Goal: Task Accomplishment & Management: Manage account settings

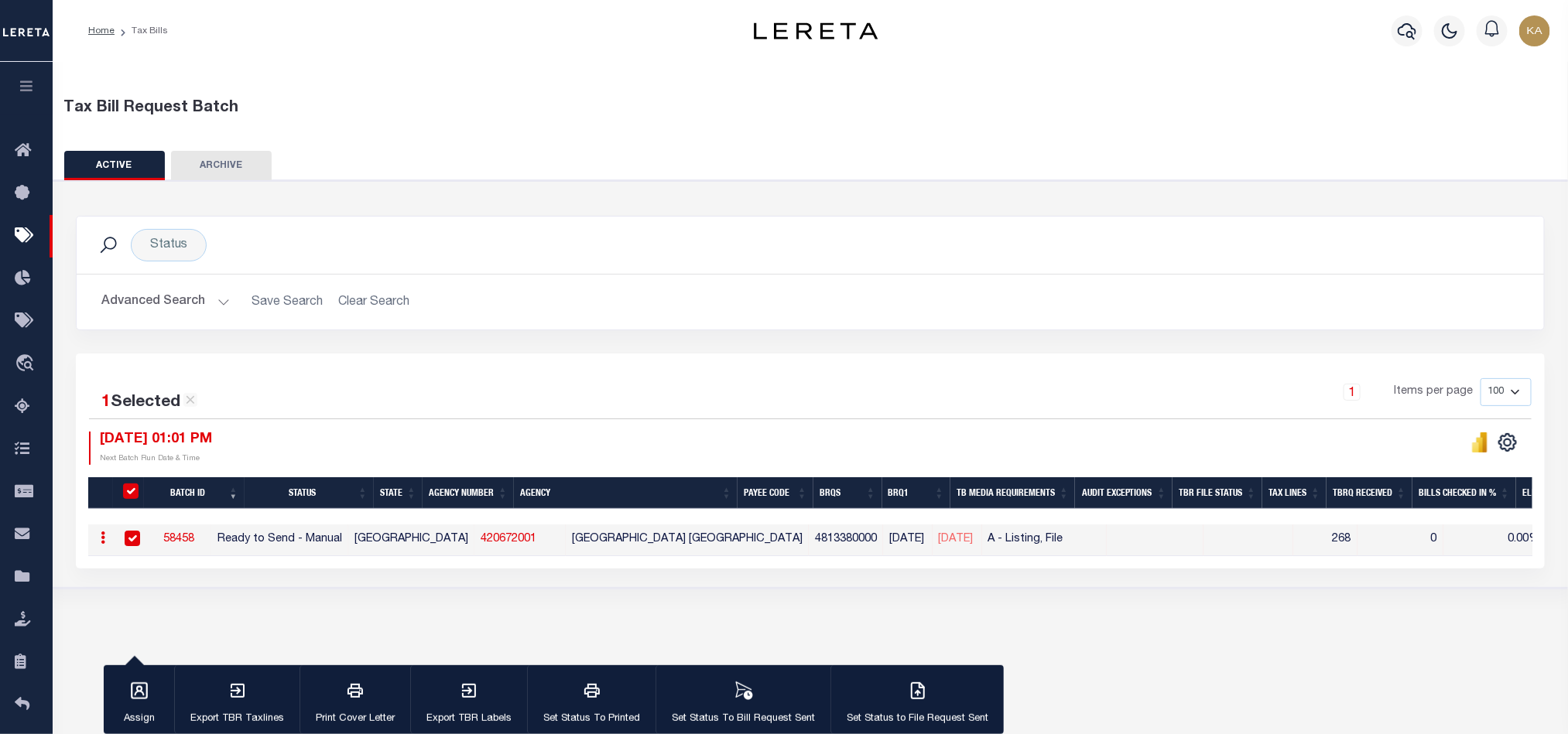
click at [909, 392] on div "1 Items per page 100 200 500 1000" at bounding box center [993, 398] width 1076 height 40
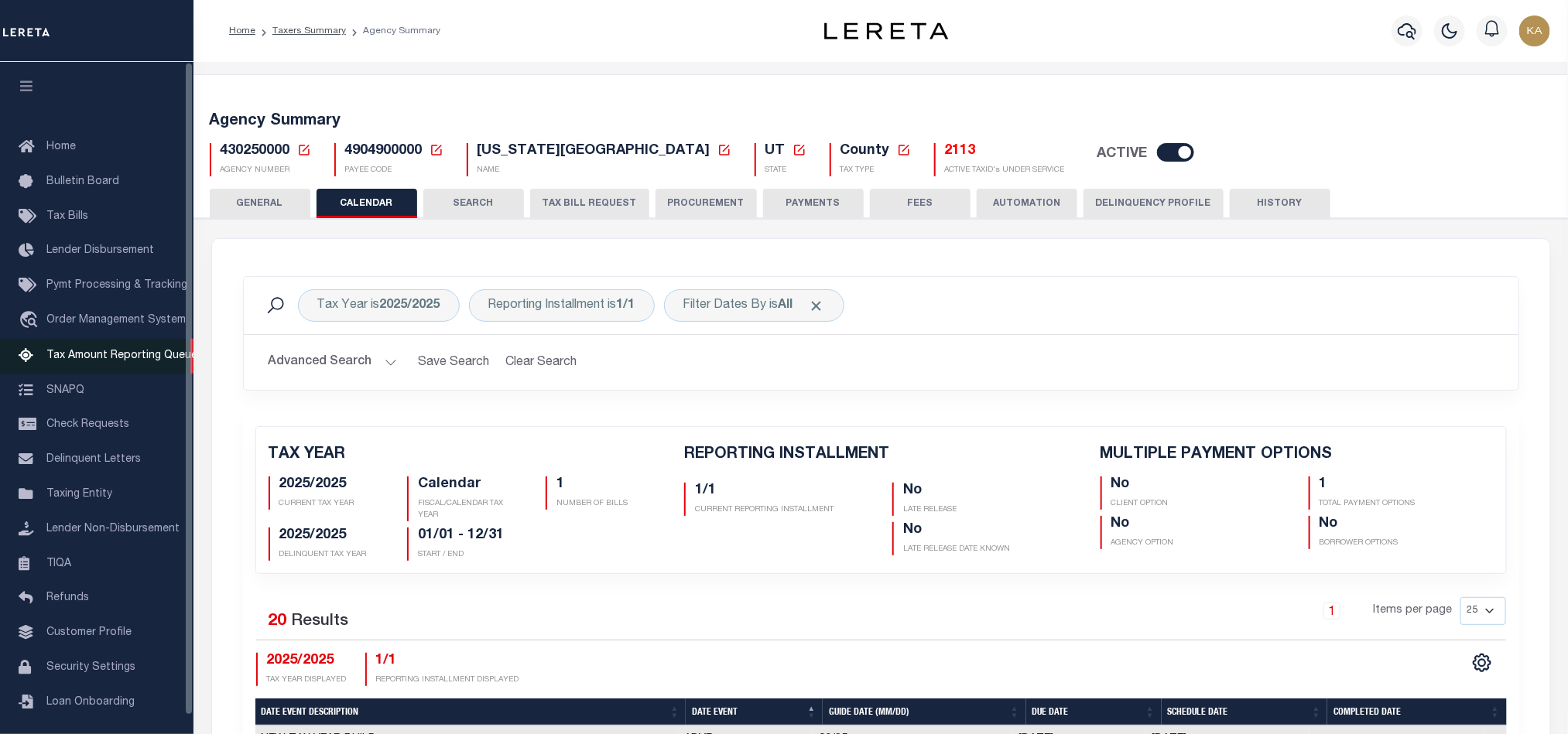
click at [70, 367] on link "Tax Amount Reporting Queue" at bounding box center [96, 356] width 193 height 35
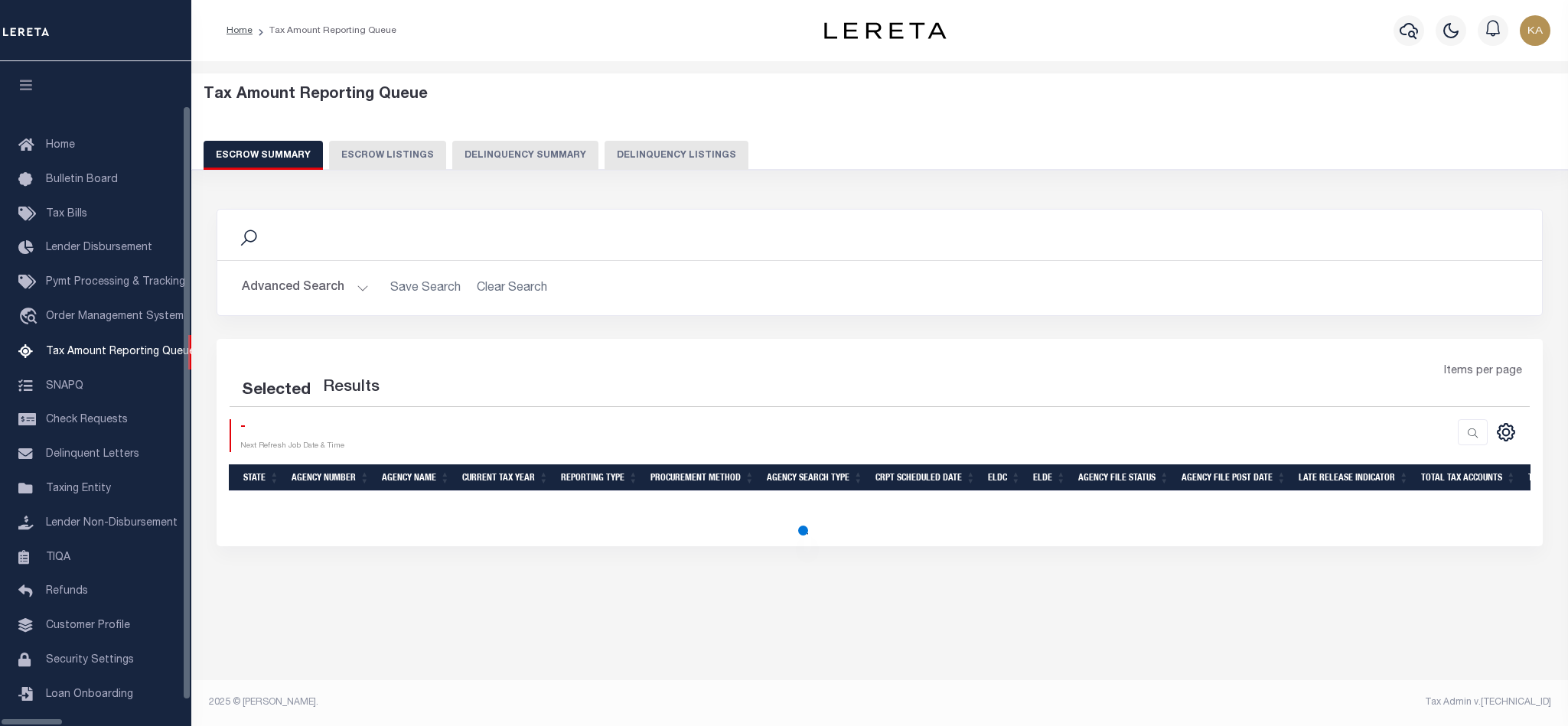
select select "100"
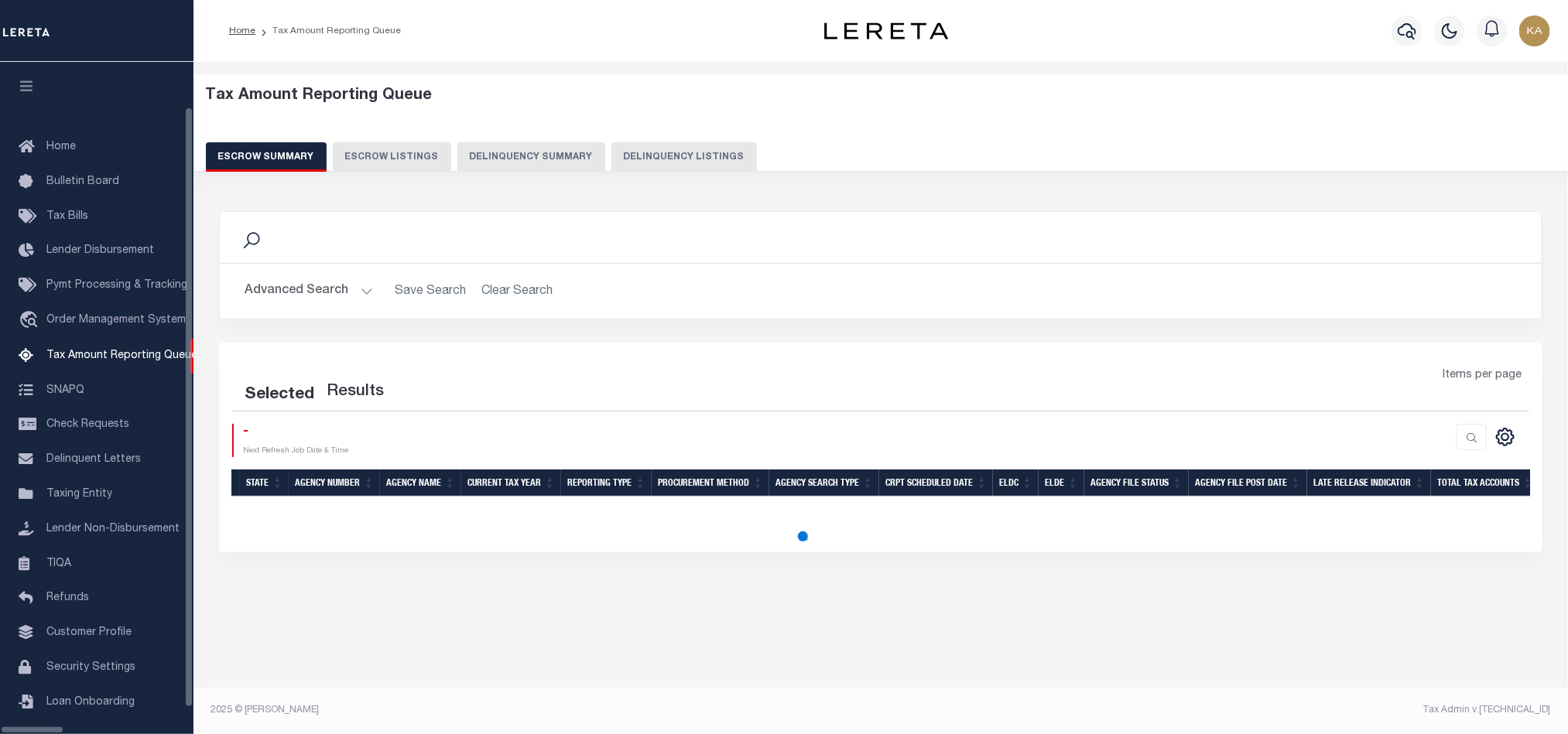
scroll to position [19, 0]
select select "100"
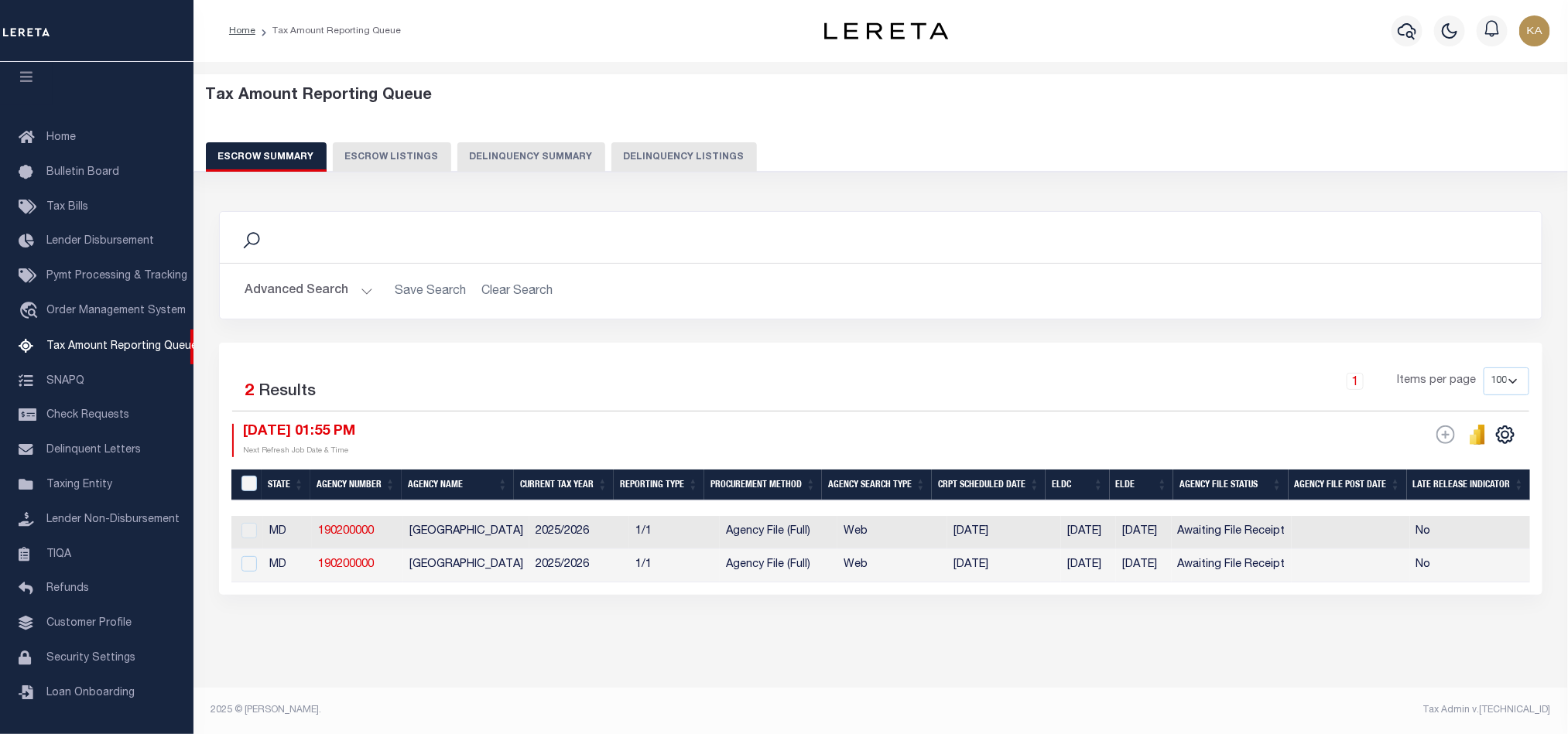
scroll to position [0, 1136]
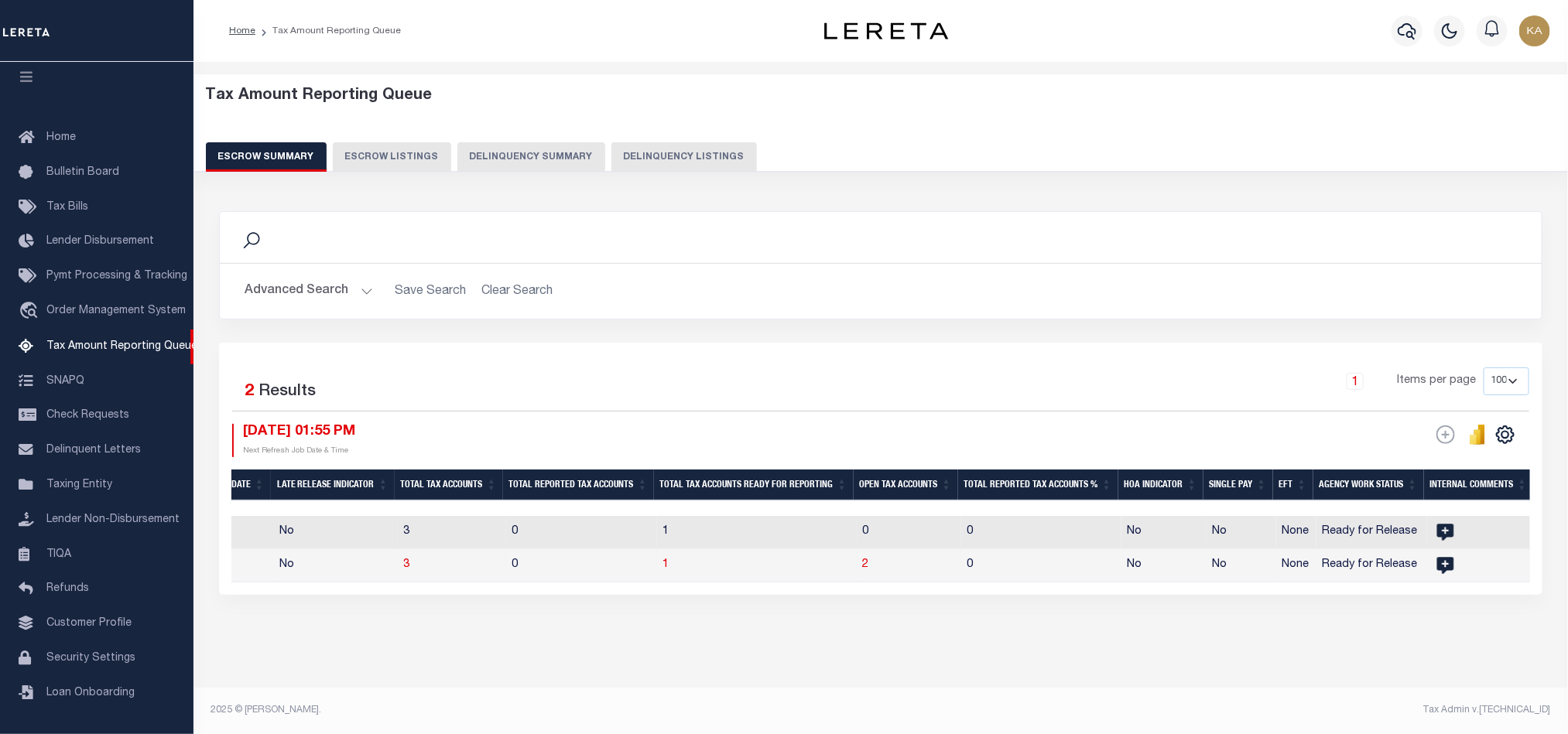
click at [738, 569] on td "1" at bounding box center [756, 565] width 199 height 33
checkbox input "true"
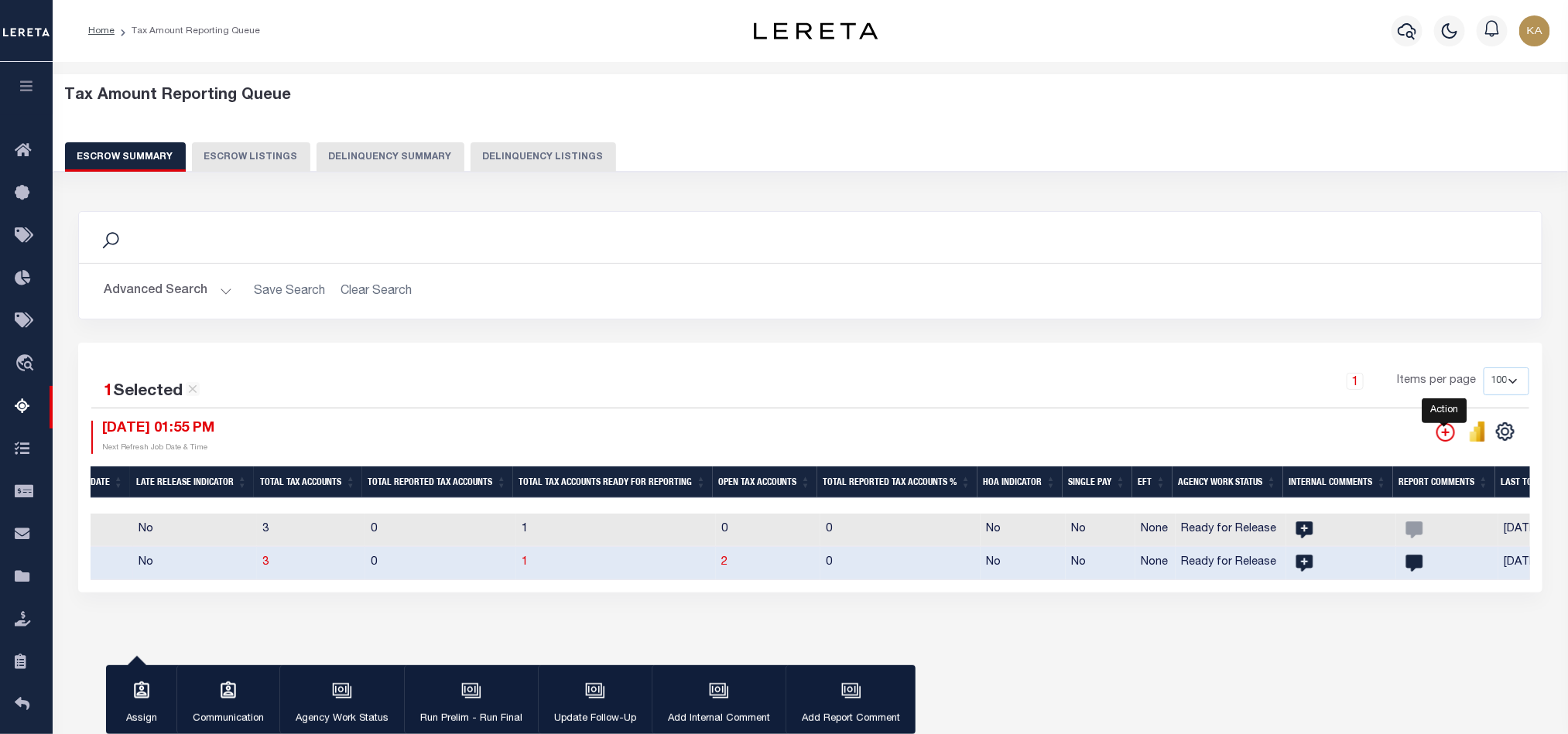
click at [1443, 439] on icon "" at bounding box center [1445, 432] width 19 height 19
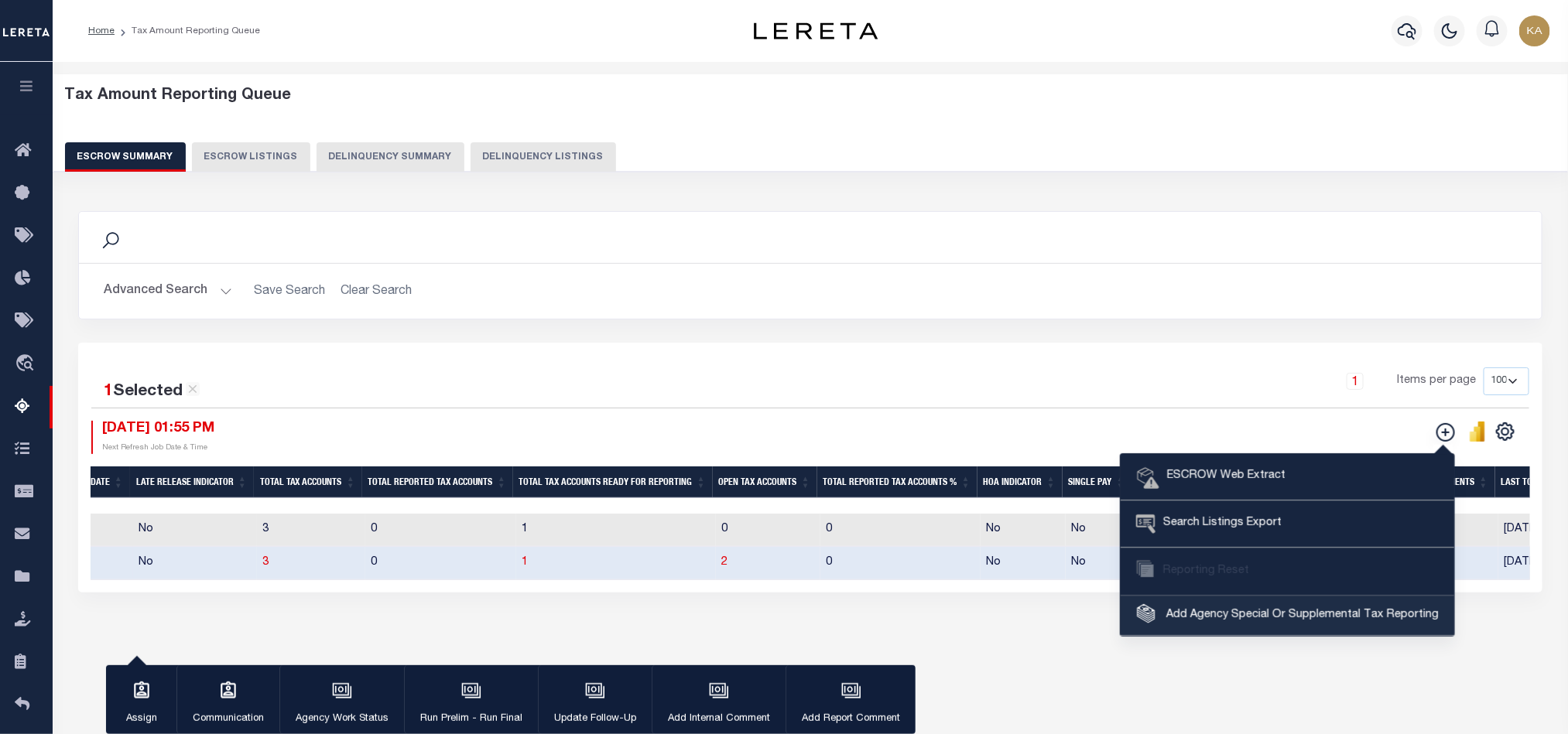
click at [1290, 618] on span "Add Agency Special Or Supplemental Tax Reporting" at bounding box center [1300, 616] width 276 height 17
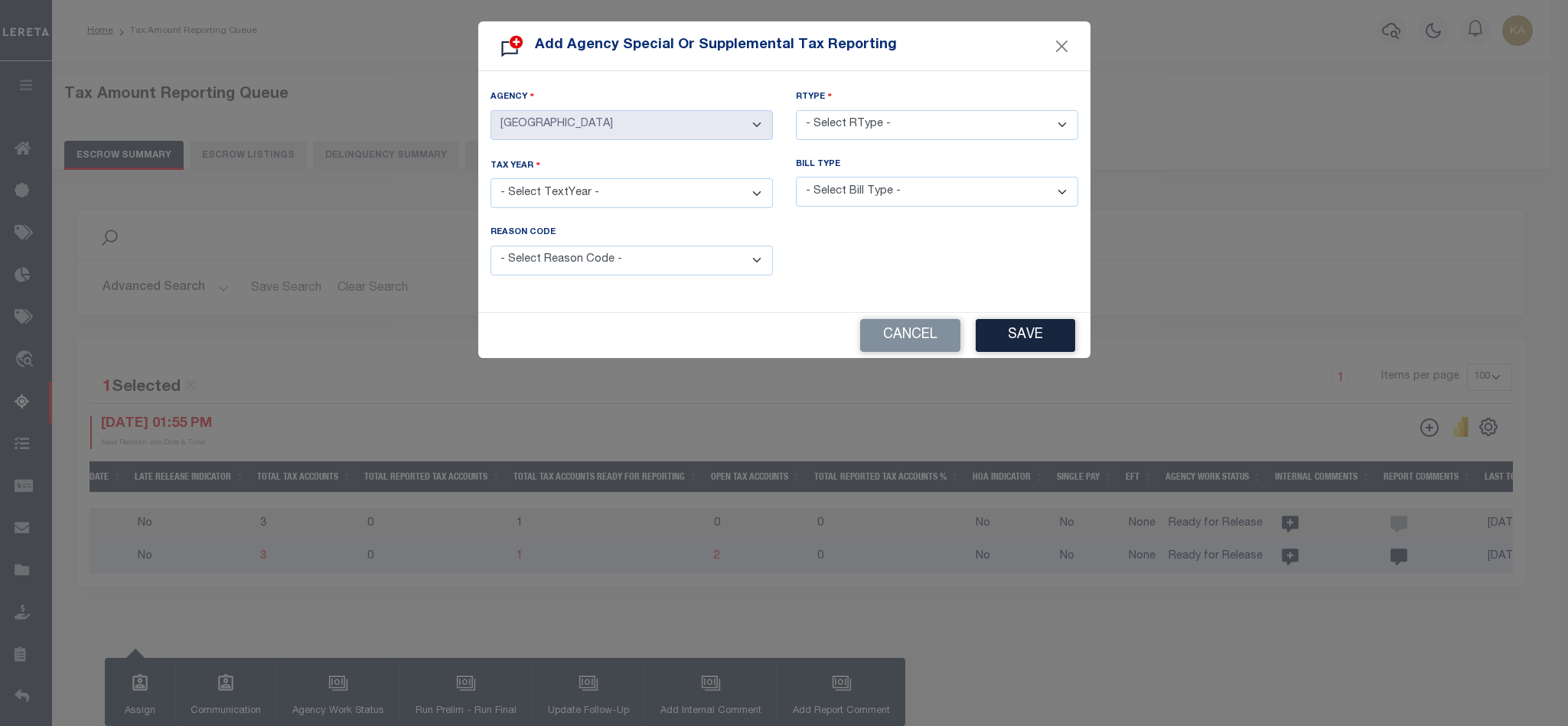
click at [863, 131] on select "- Select RType - 1/1 1/2 1/3 1/4 2/2 2/3 2/4 3/3 3/4 4/4" at bounding box center [936, 125] width 282 height 30
select select "1/1"
click at [795, 110] on select "- Select RType - 1/1 1/2 1/3 1/4 2/2 2/3 2/4 3/3 3/4 4/4" at bounding box center [936, 125] width 282 height 30
click at [654, 189] on select "- Select TextYear - 2028 2027 2026 2025 2024 2023 2022 2021 2020 2019 2018 2017…" at bounding box center [631, 194] width 282 height 30
select select "2025"
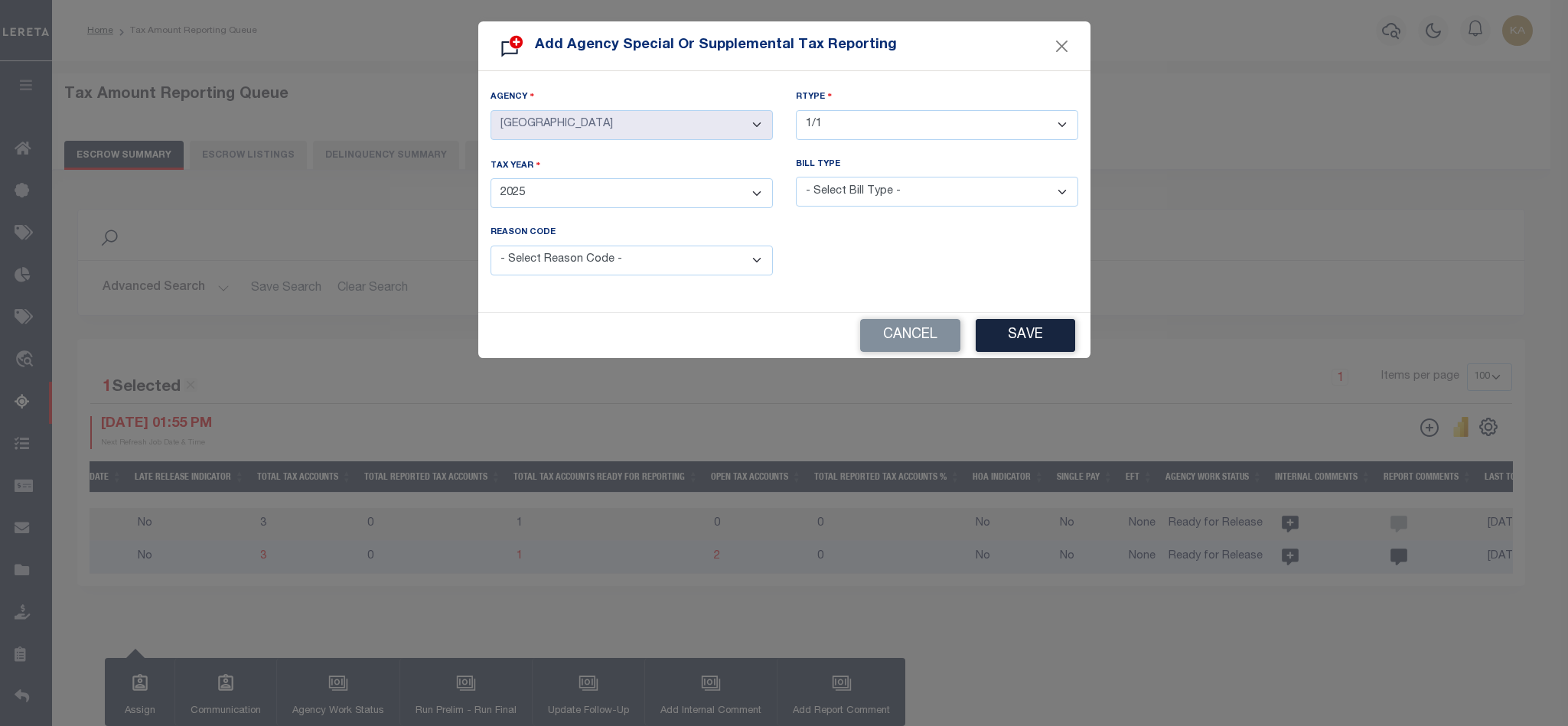
click at [490, 179] on select "- Select TextYear - 2028 2027 2026 2025 2024 2023 2022 2021 2020 2019 2018 2017…" at bounding box center [631, 194] width 282 height 30
click at [876, 191] on select "- Select Bill Type - Regular Delinquent Supplemental Corrected/Adjusted Bill - …" at bounding box center [936, 192] width 282 height 30
select select "1"
click at [795, 177] on select "- Select Bill Type - Regular Delinquent Supplemental Corrected/Adjusted Bill - …" at bounding box center [936, 192] width 282 height 30
click at [990, 344] on button "Save" at bounding box center [1025, 335] width 99 height 33
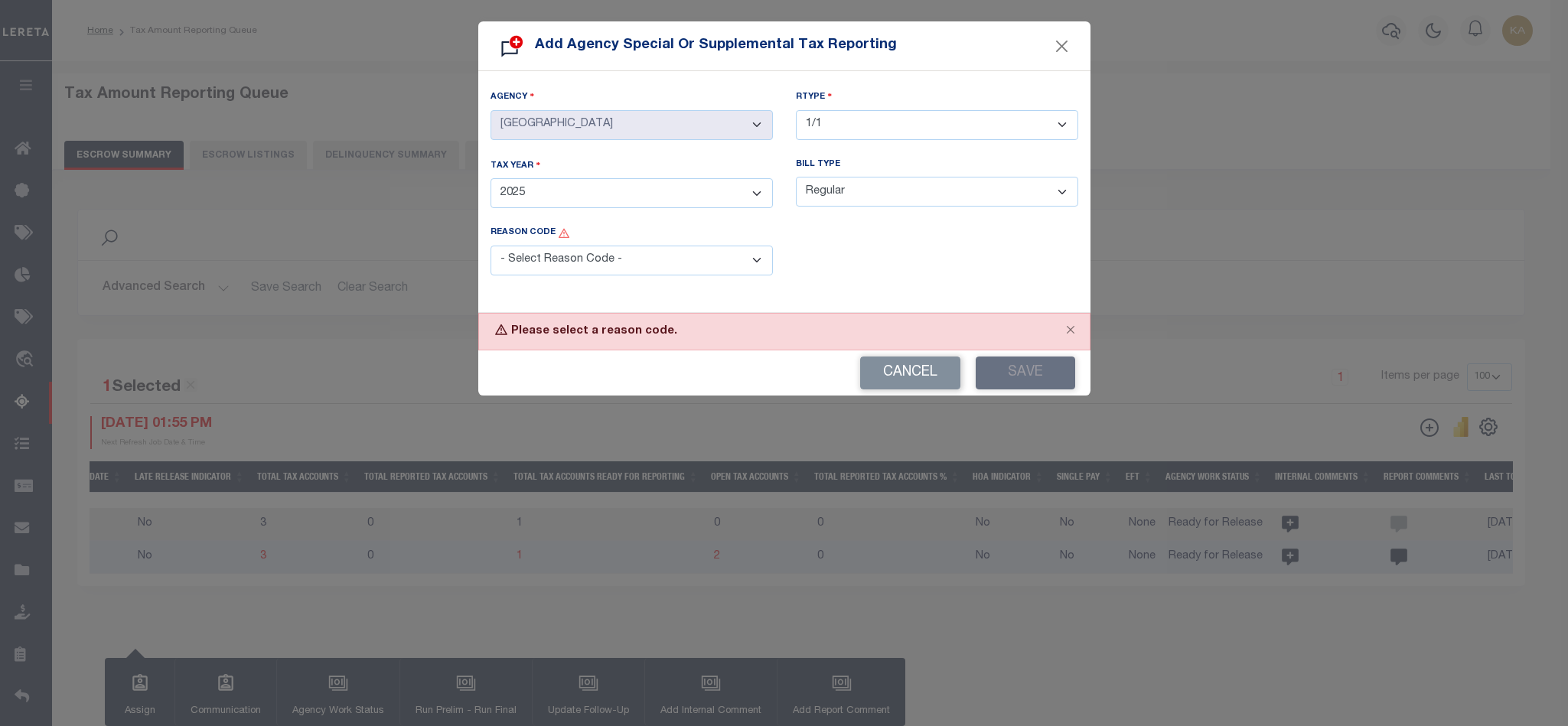
click at [532, 258] on select "- Select Reason Code - Payment Reversal Taxable Value Change Assessment Change …" at bounding box center [631, 260] width 282 height 30
select select "5"
click at [490, 246] on select "- Select Reason Code - Payment Reversal Taxable Value Change Assessment Change …" at bounding box center [631, 260] width 282 height 30
click at [1003, 370] on button "Save" at bounding box center [1025, 372] width 99 height 33
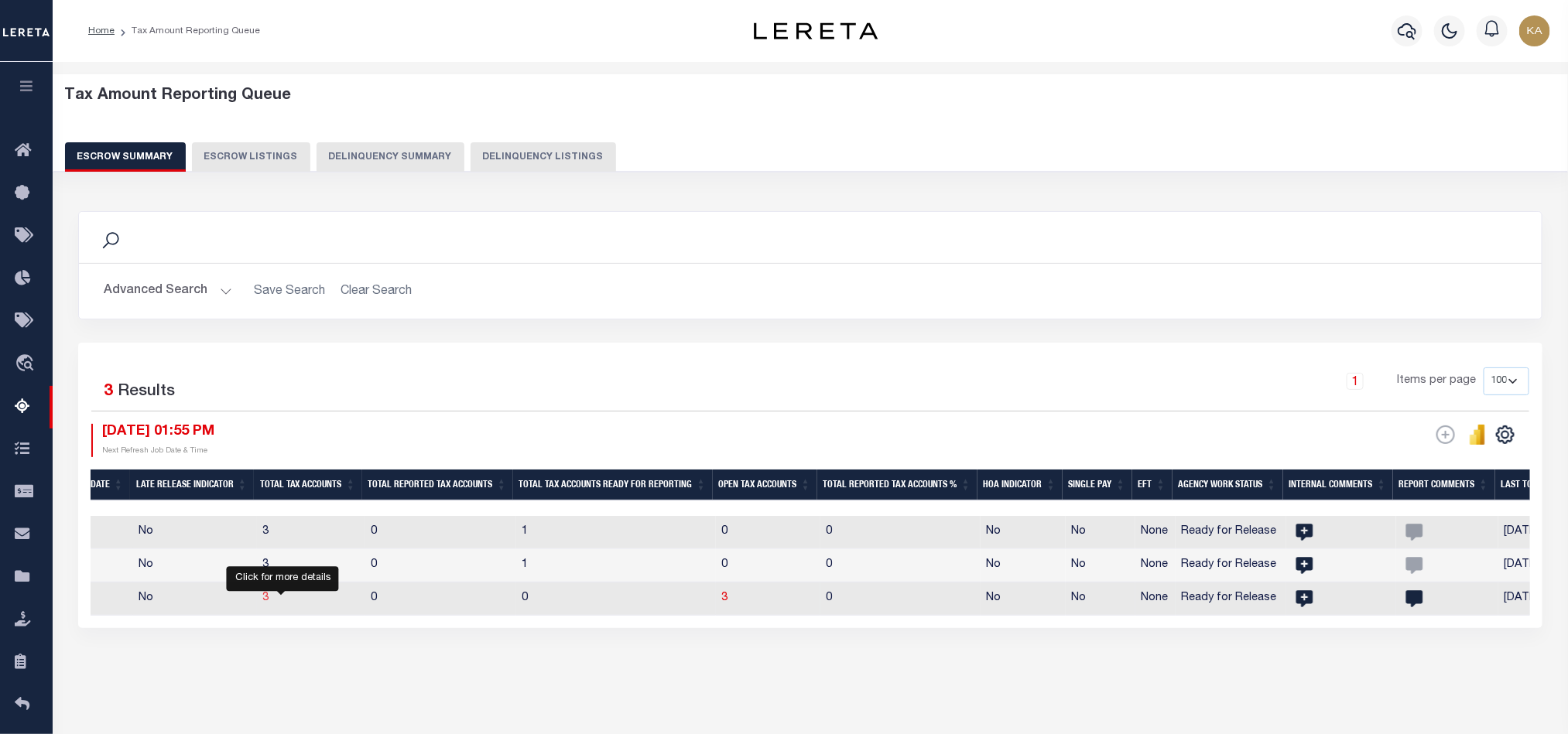
click at [270, 603] on span "3" at bounding box center [266, 598] width 6 height 11
select select "100"
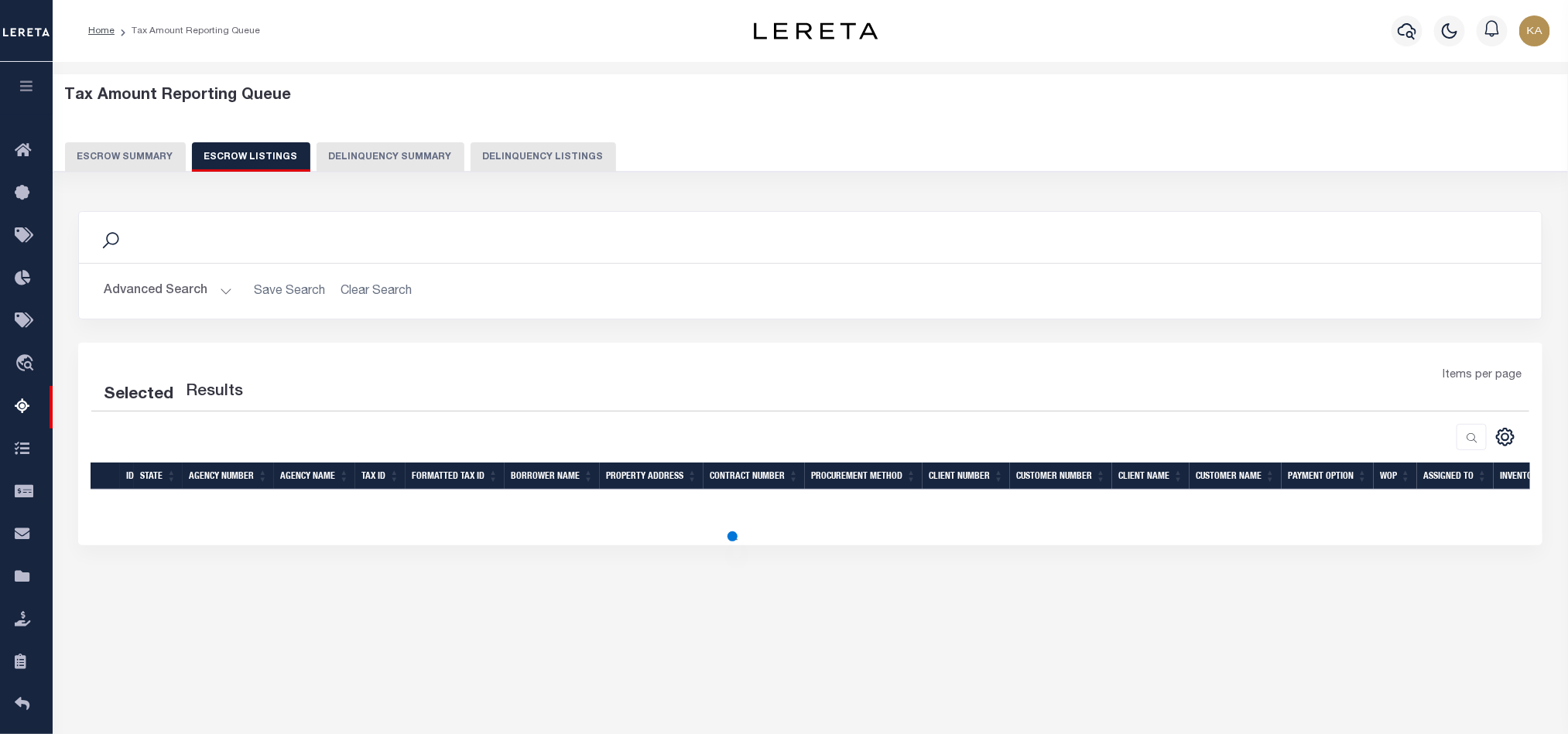
select select "100"
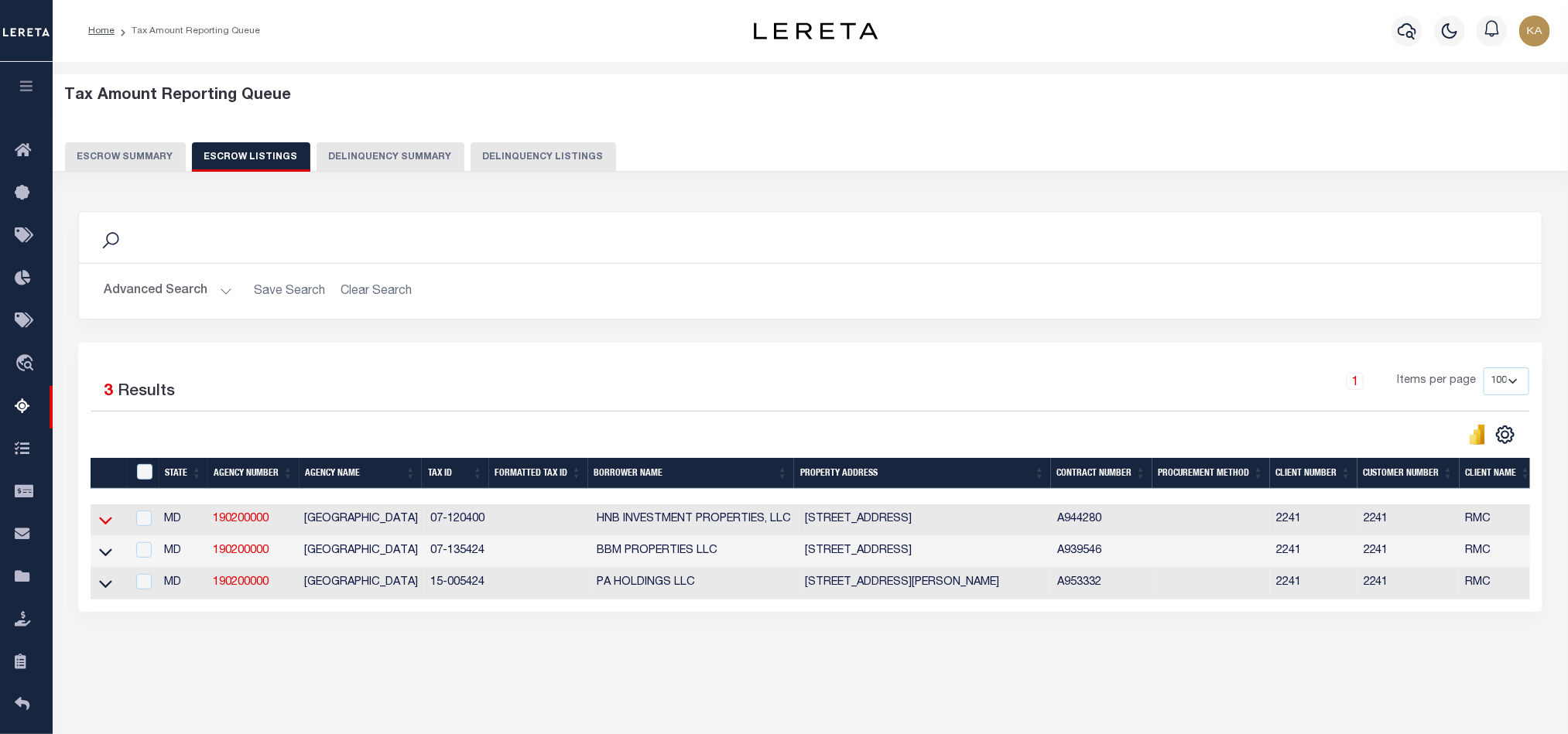
click at [111, 528] on icon at bounding box center [105, 520] width 13 height 16
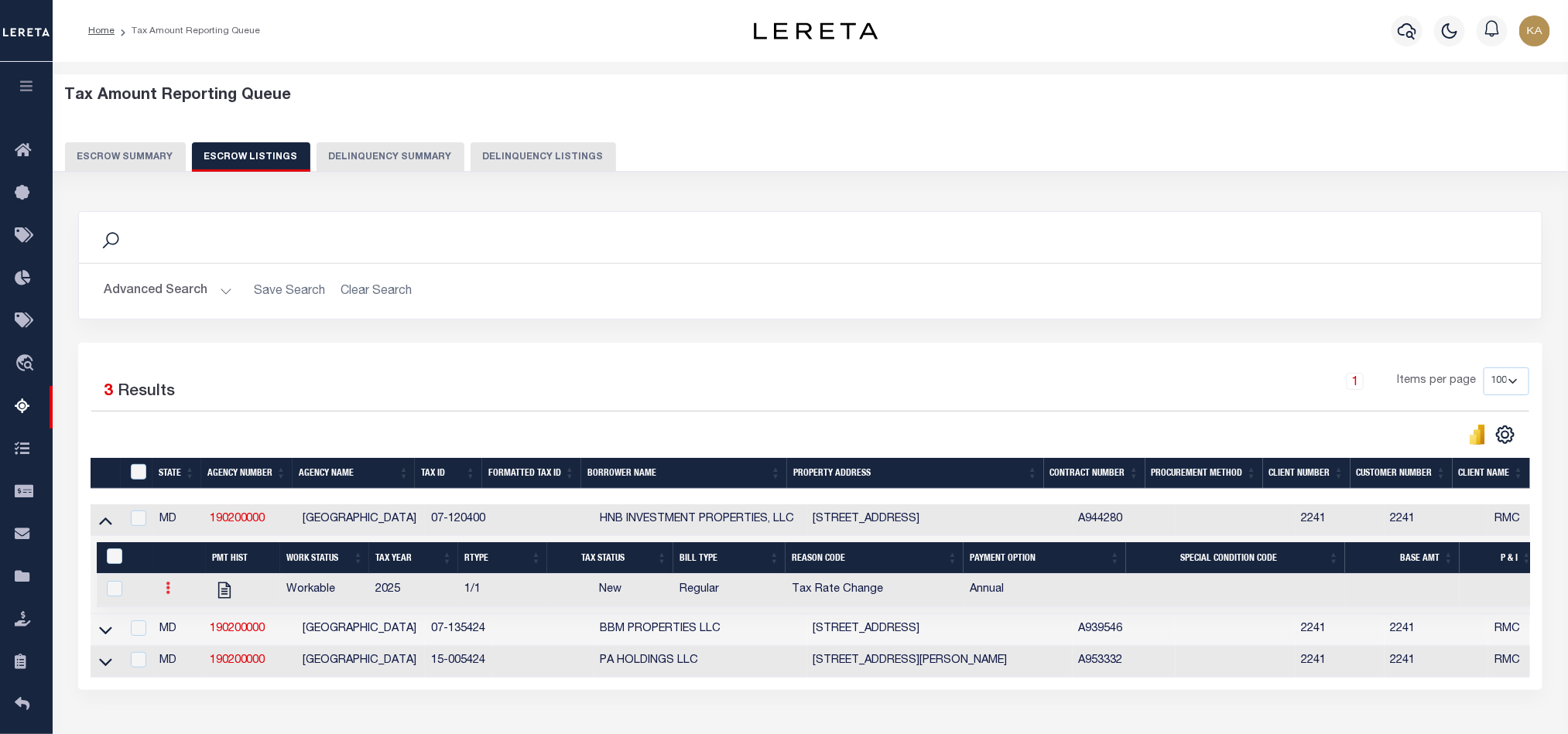
click at [170, 595] on link at bounding box center [167, 590] width 17 height 12
click at [189, 645] on img "" at bounding box center [186, 639] width 15 height 16
checkbox input "true"
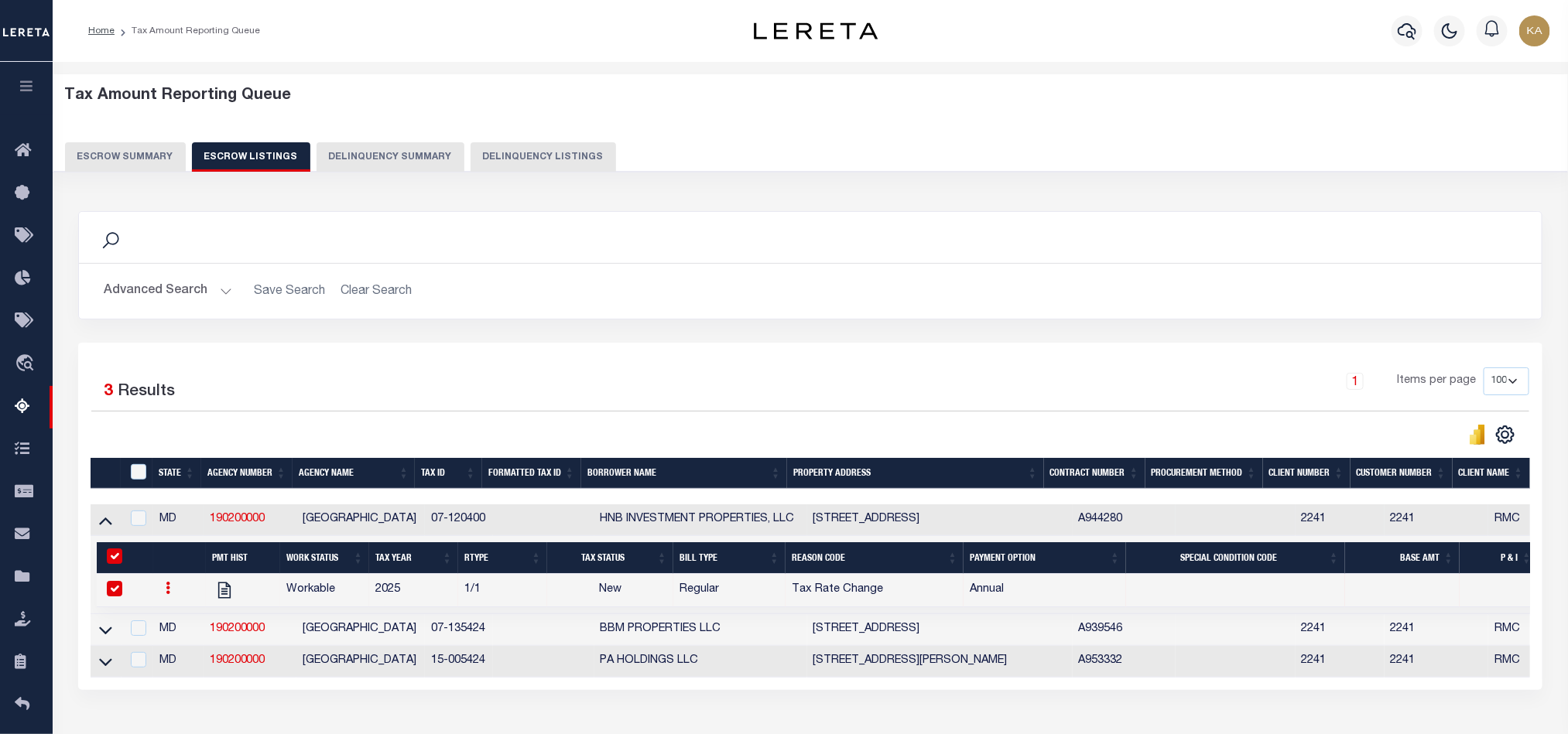
select select "NW2"
select select
type input "[DATE]"
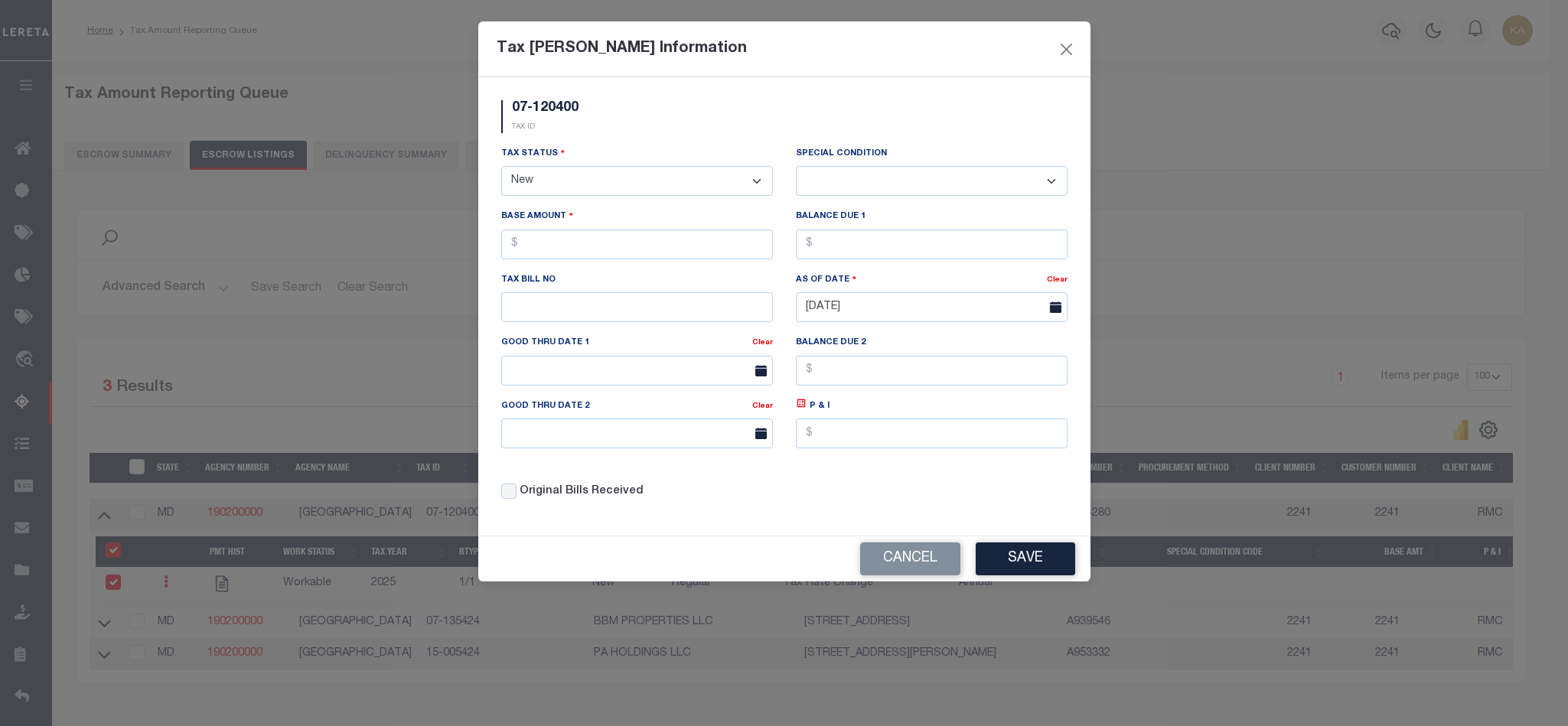
click at [585, 168] on select "- Select Status - Open Due/Unpaid Paid Incomplete No Tax Due Internal Refund Pr…" at bounding box center [637, 181] width 272 height 30
select select "DUE"
click at [502, 167] on select "- Select Status - Open Due/Unpaid Paid Incomplete No Tax Due Internal Refund Pr…" at bounding box center [637, 181] width 272 height 30
click at [953, 182] on select "-- Select Special Condition -- 3RD PARTY TAX LIEN AGENCY TAX LIEN (A.K.A Inside…" at bounding box center [931, 181] width 272 height 30
select select "1"
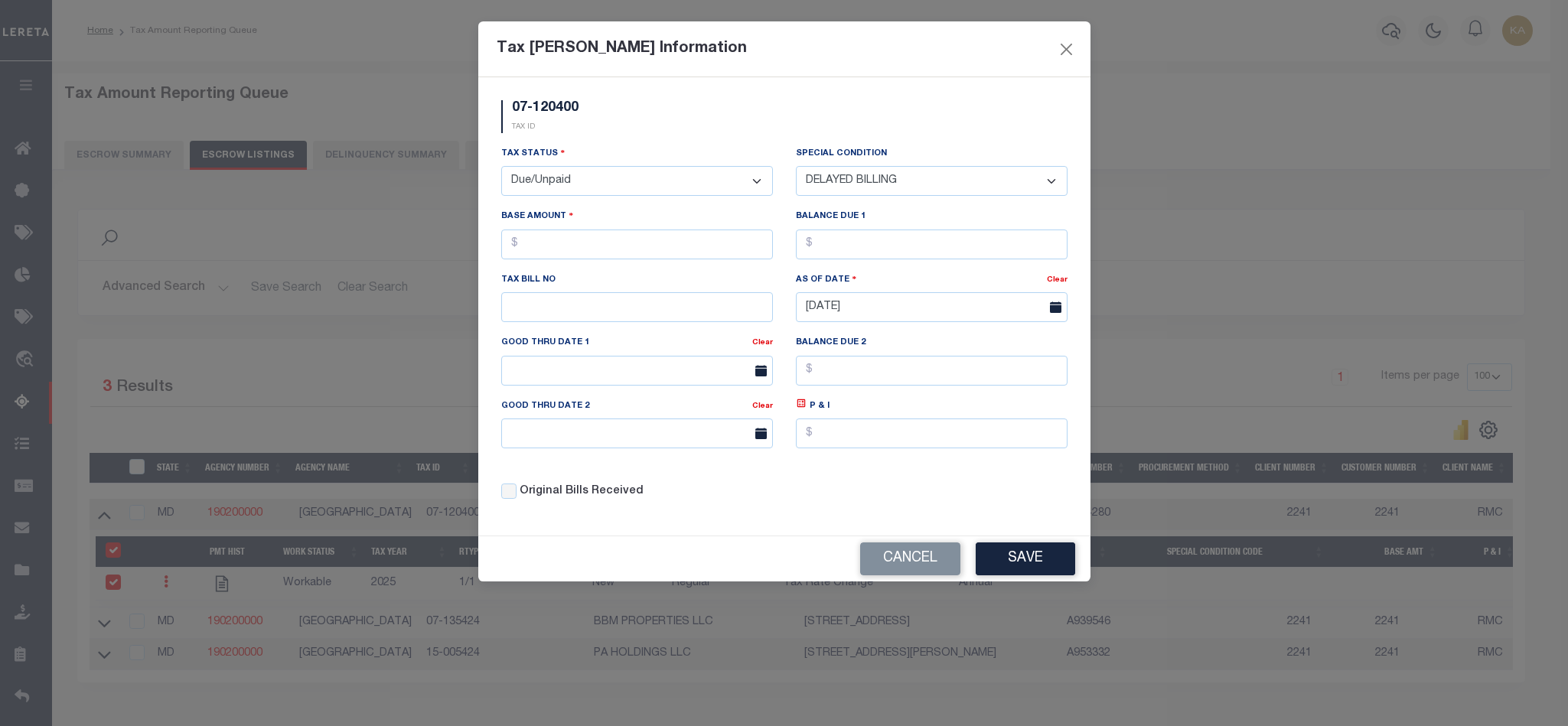
click at [795, 167] on select "-- Select Special Condition -- 3RD PARTY TAX LIEN AGENCY TAX LIEN (A.K.A Inside…" at bounding box center [931, 181] width 272 height 30
click at [631, 246] on input "text" at bounding box center [637, 245] width 272 height 30
type input "$1.00"
click at [866, 249] on input "text" at bounding box center [931, 245] width 272 height 30
type input "$1.00"
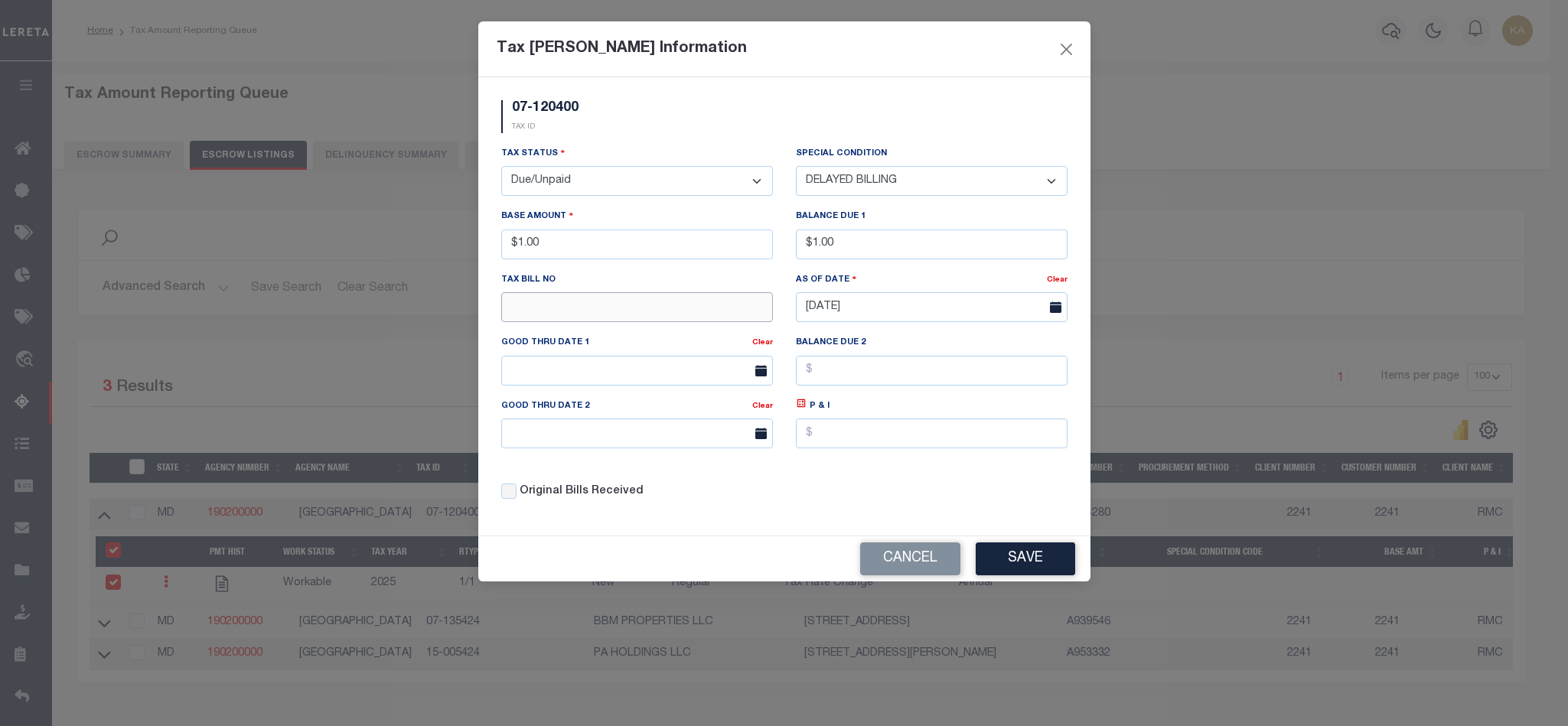
click at [675, 315] on input "text" at bounding box center [637, 307] width 272 height 30
type input "1"
click at [1001, 559] on button "Save" at bounding box center [1025, 558] width 99 height 33
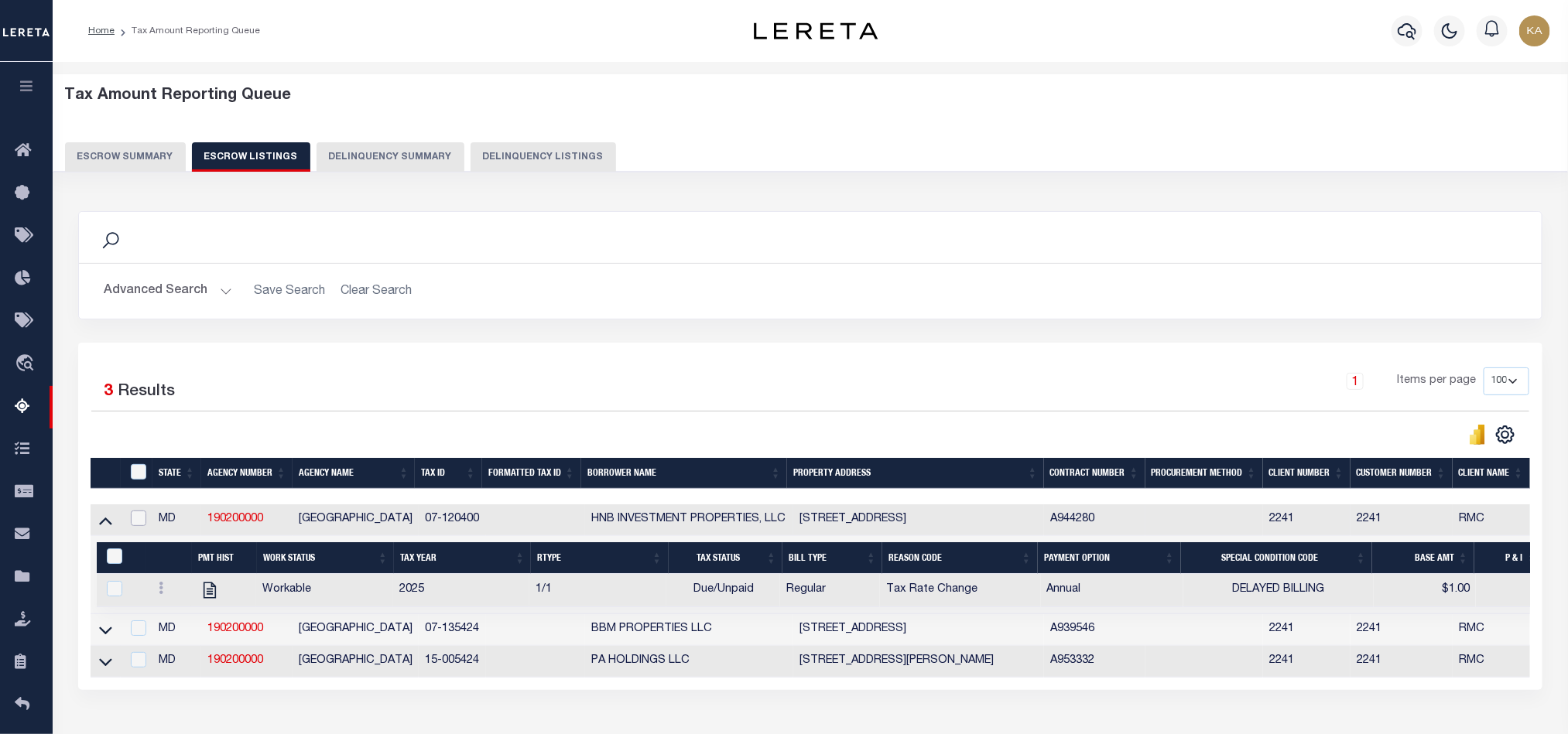
click at [141, 520] on input "checkbox" at bounding box center [138, 518] width 15 height 15
checkbox input "true"
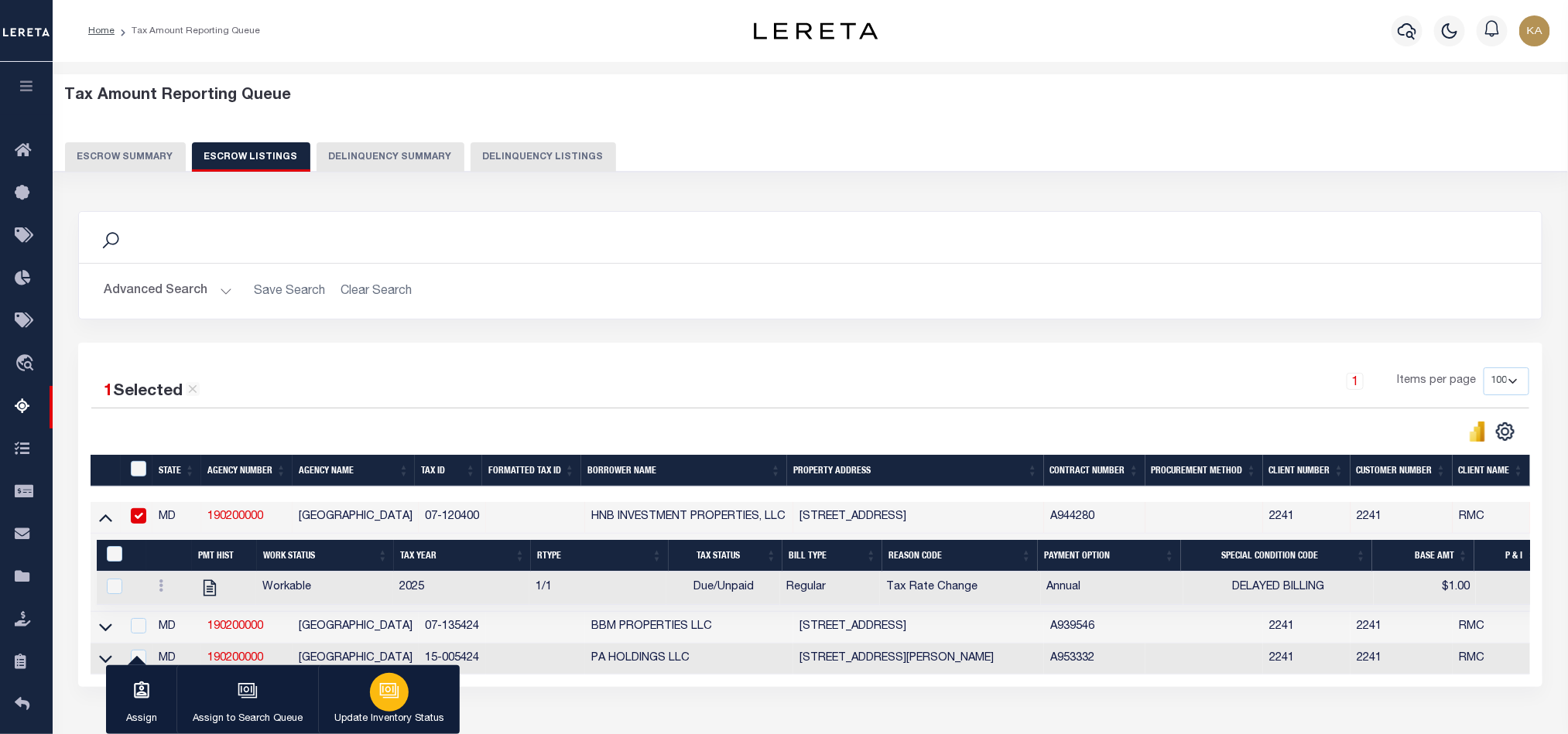
click at [349, 692] on button "Update Inventory Status" at bounding box center [388, 700] width 141 height 69
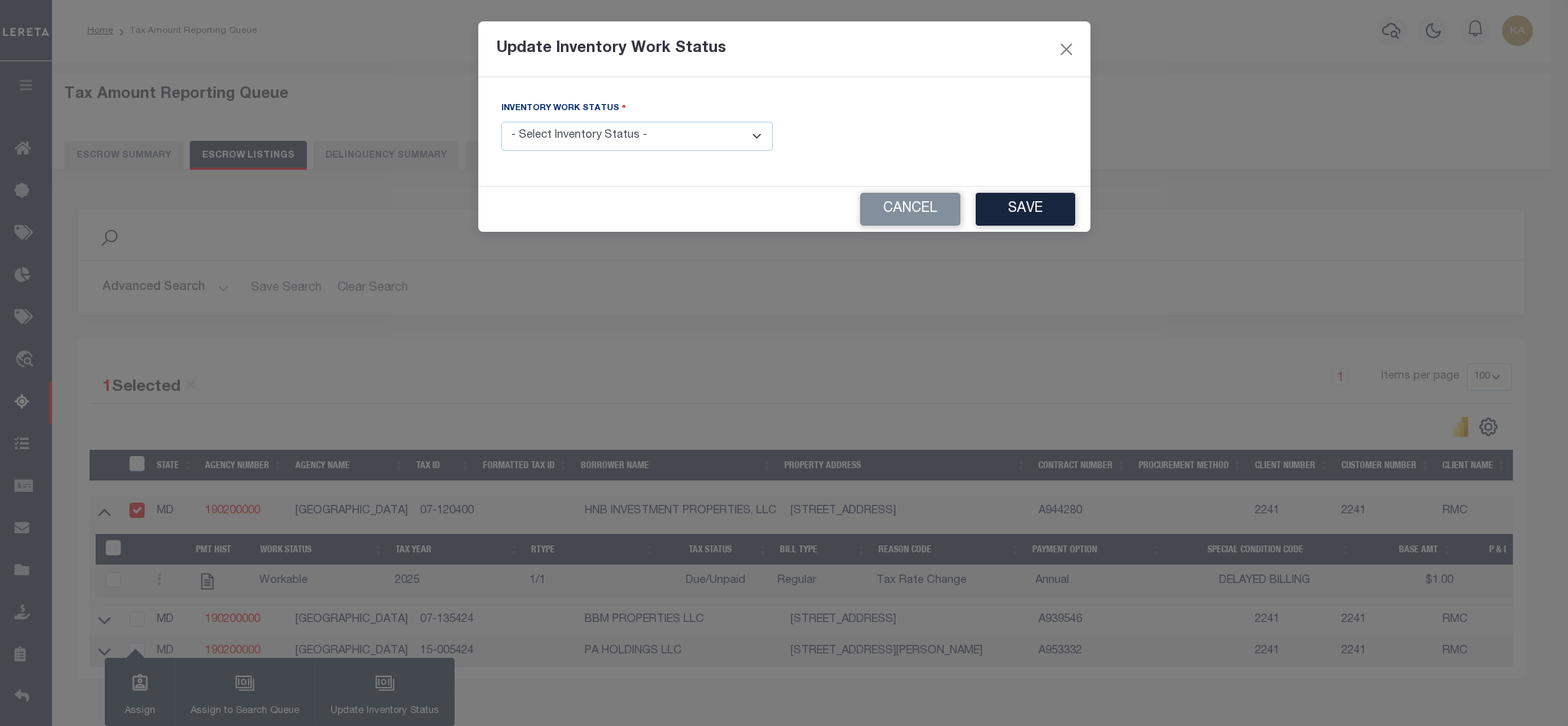
click at [549, 148] on select "- Select Inventory Status - Manual - Exception Pended - Awaiting Search Late Ad…" at bounding box center [637, 136] width 272 height 30
select select "4"
click at [502, 122] on select "- Select Inventory Status - Manual - Exception Pended - Awaiting Search Late Ad…" at bounding box center [637, 136] width 272 height 30
click at [1015, 212] on button "Save" at bounding box center [1025, 209] width 99 height 33
